Goal: Check status

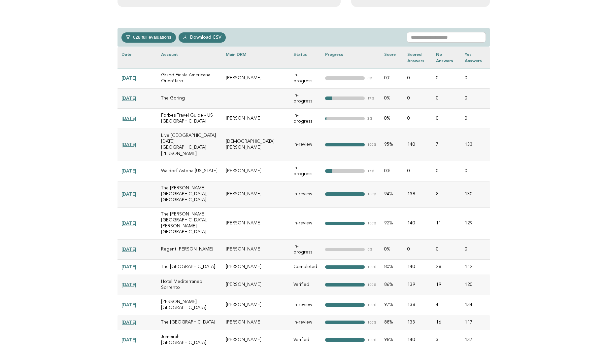
scroll to position [277, 0]
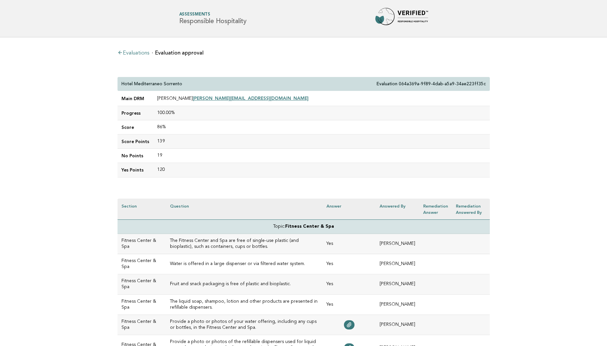
scroll to position [2362, 0]
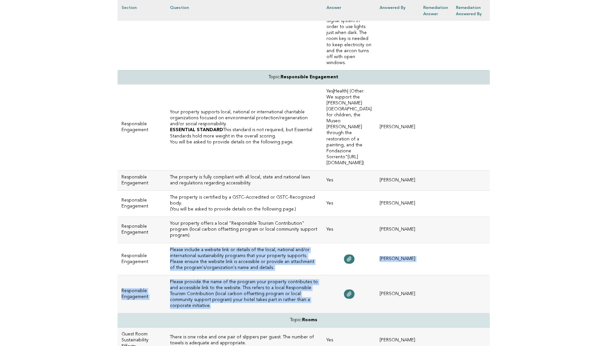
drag, startPoint x: 188, startPoint y: 263, endPoint x: 164, endPoint y: 195, distance: 72.5
copy tbody "Please include a website link or details of the local, national and/or internat…"
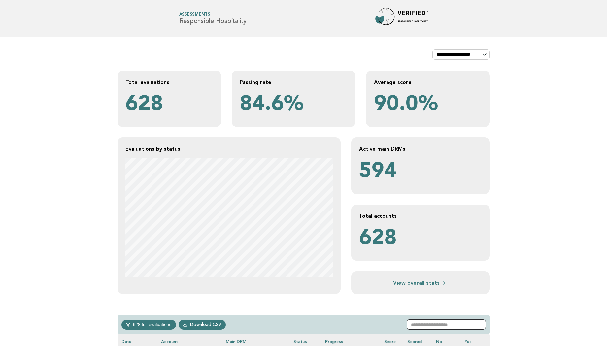
click at [429, 324] on input "text" at bounding box center [446, 324] width 79 height 11
type input "******"
click at [508, 291] on main "**********" at bounding box center [303, 224] width 607 height 374
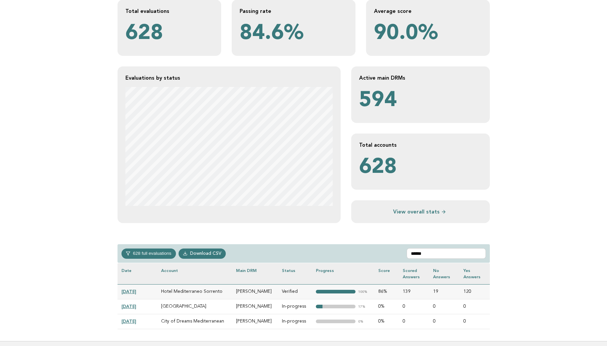
scroll to position [124, 0]
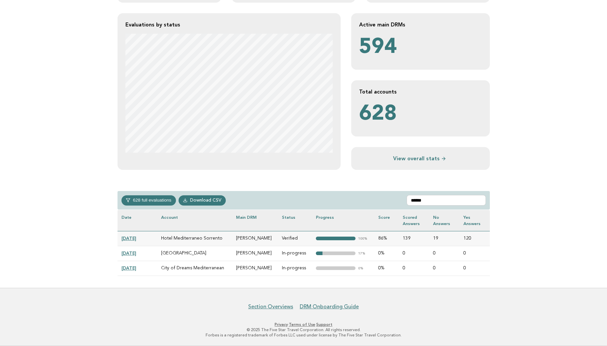
click at [134, 252] on link "[DATE]" at bounding box center [128, 252] width 15 height 5
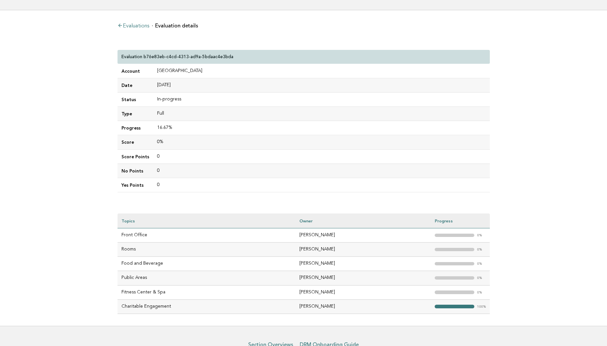
scroll to position [26, 0]
drag, startPoint x: 189, startPoint y: 73, endPoint x: 153, endPoint y: 71, distance: 36.0
click at [153, 71] on td "[GEOGRAPHIC_DATA]" at bounding box center [321, 72] width 337 height 14
copy td "[GEOGRAPHIC_DATA]"
